Goal: Task Accomplishment & Management: Use online tool/utility

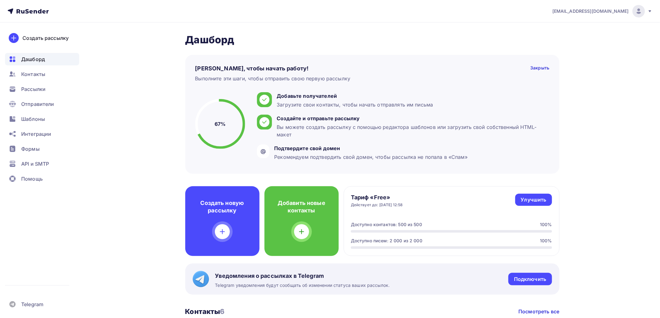
scroll to position [173, 0]
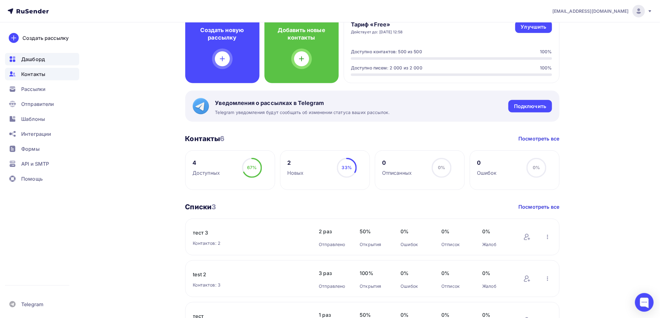
click at [32, 72] on span "Контакты" at bounding box center [33, 73] width 24 height 7
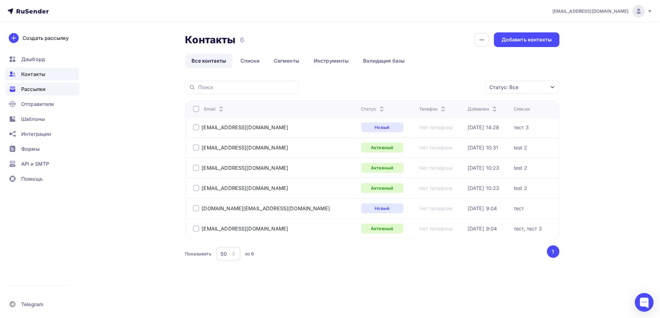
click at [27, 89] on span "Рассылки" at bounding box center [33, 88] width 24 height 7
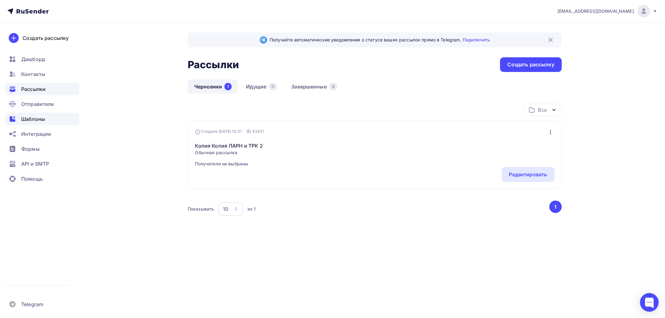
click at [26, 118] on span "Шаблоны" at bounding box center [33, 118] width 24 height 7
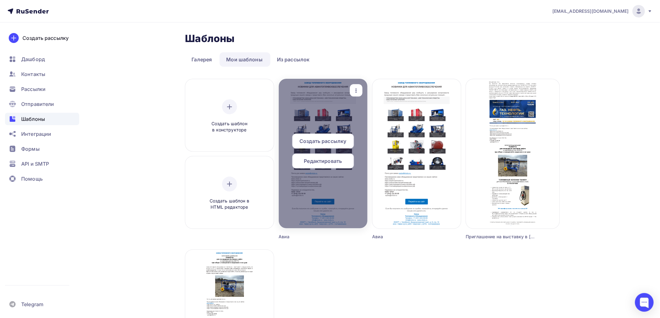
click at [356, 89] on icon "button" at bounding box center [355, 90] width 7 height 7
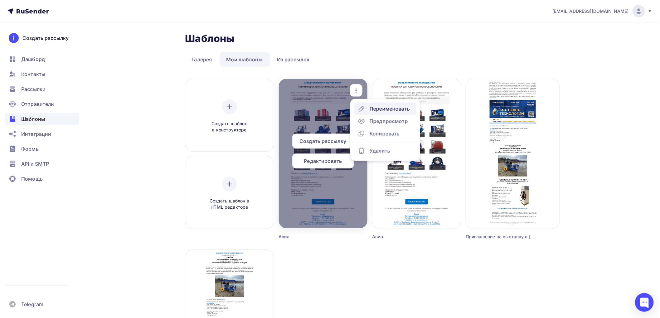
click at [390, 105] on div "Переименовать" at bounding box center [389, 108] width 40 height 7
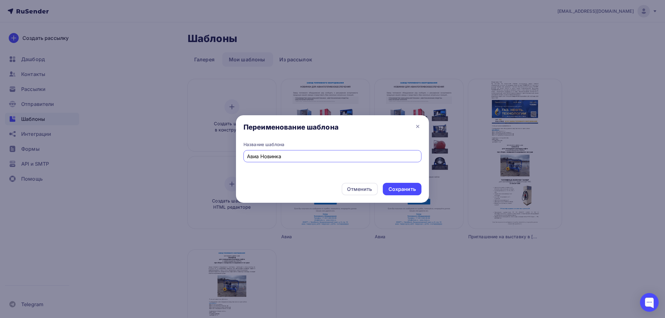
type input "Авиа Новинка"
click at [403, 189] on div "Сохранить" at bounding box center [401, 189] width 27 height 7
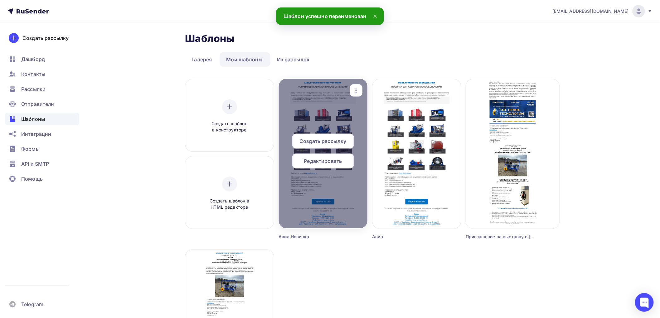
click at [319, 162] on span "Редактировать" at bounding box center [323, 160] width 38 height 7
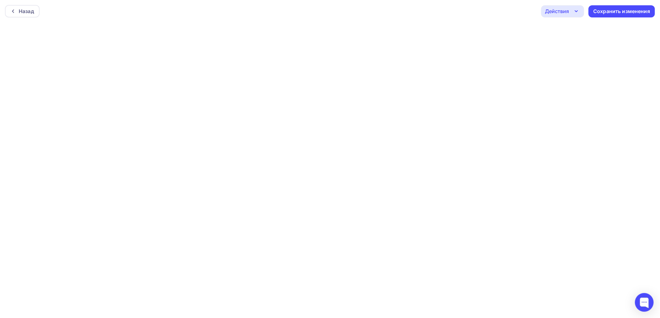
scroll to position [2, 0]
